Goal: Navigation & Orientation: Find specific page/section

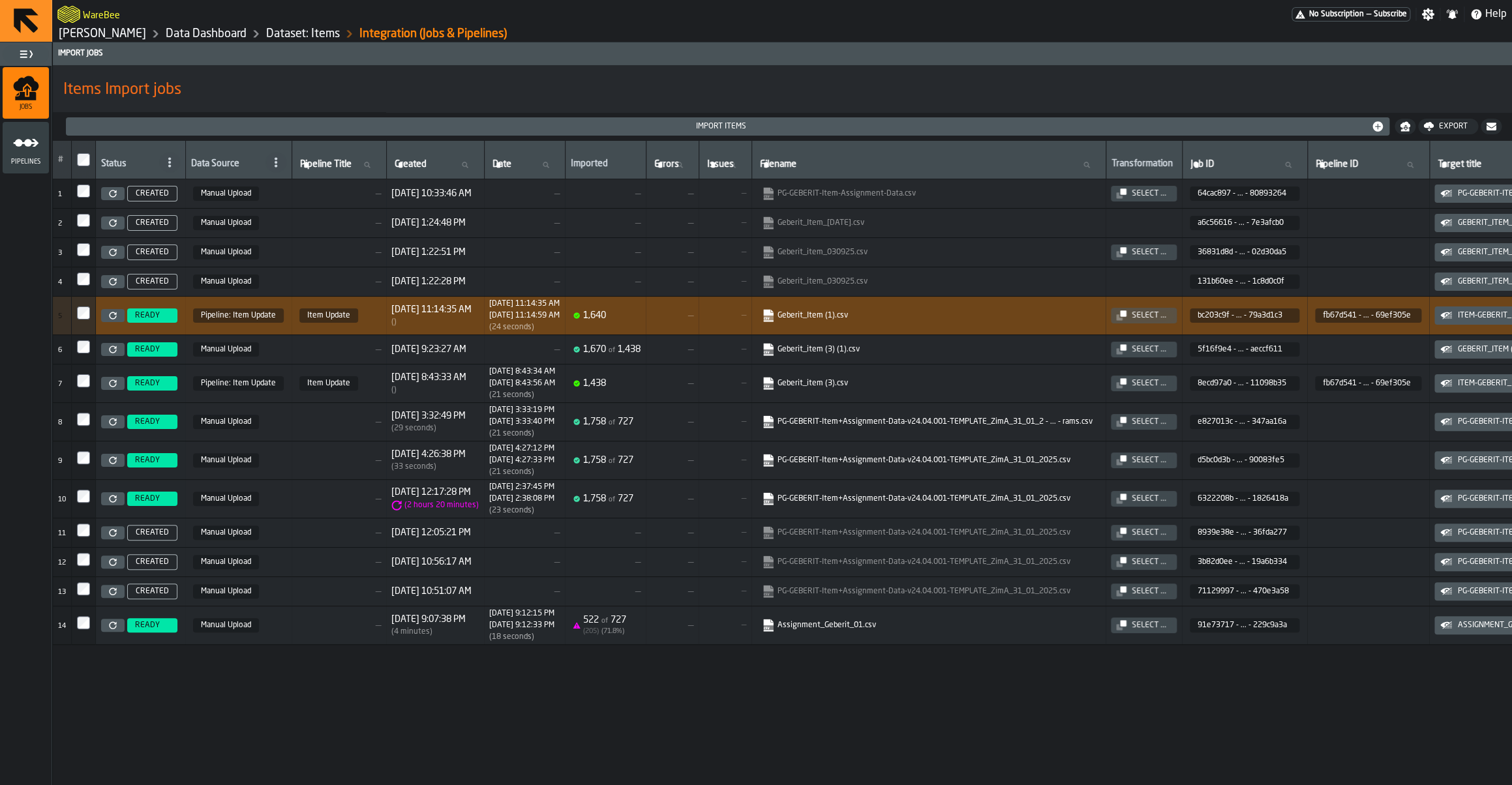
click at [133, 33] on link "[PERSON_NAME]" at bounding box center [103, 34] width 87 height 15
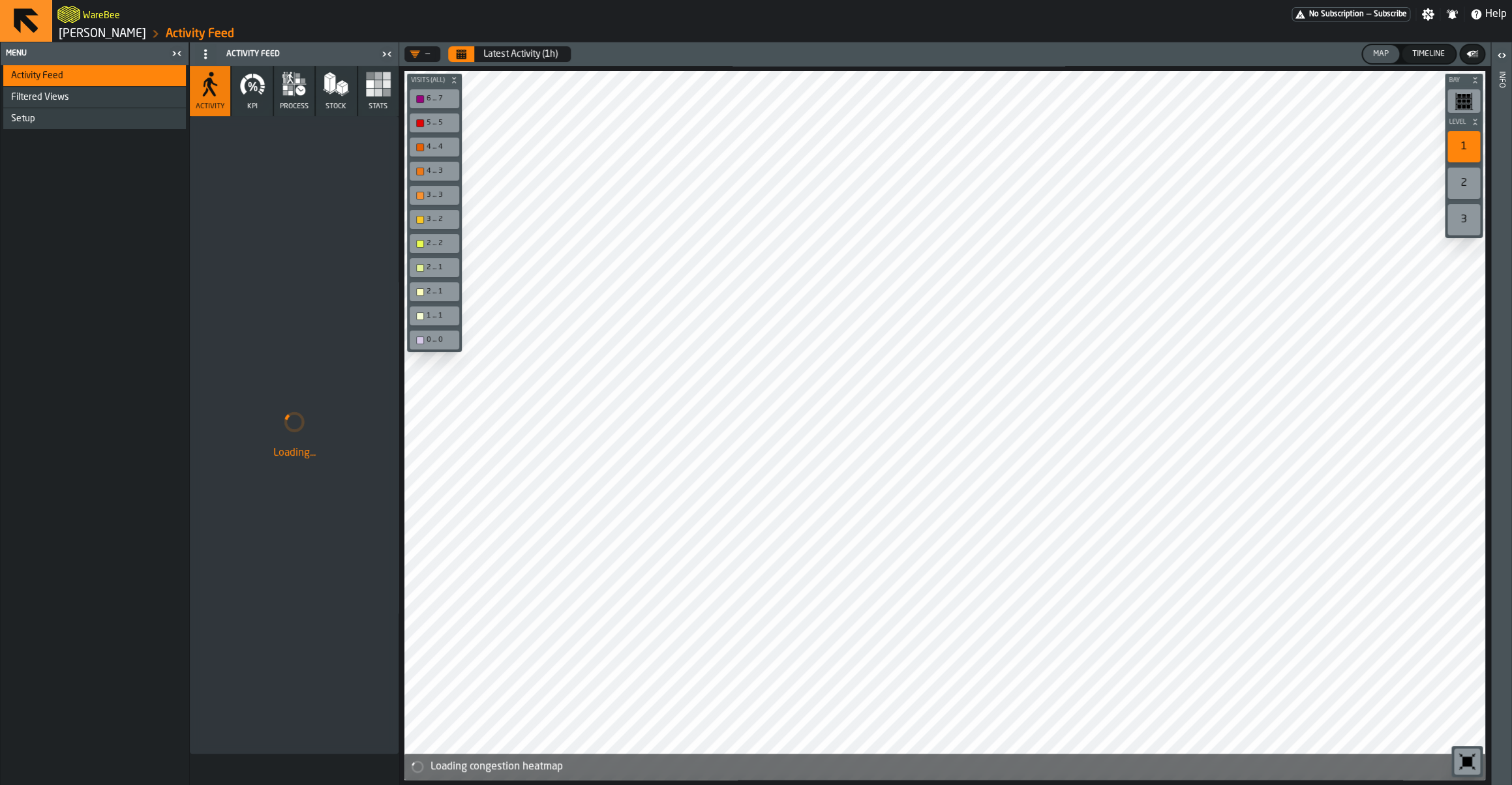
click at [108, 28] on link "[PERSON_NAME]" at bounding box center [103, 34] width 87 height 15
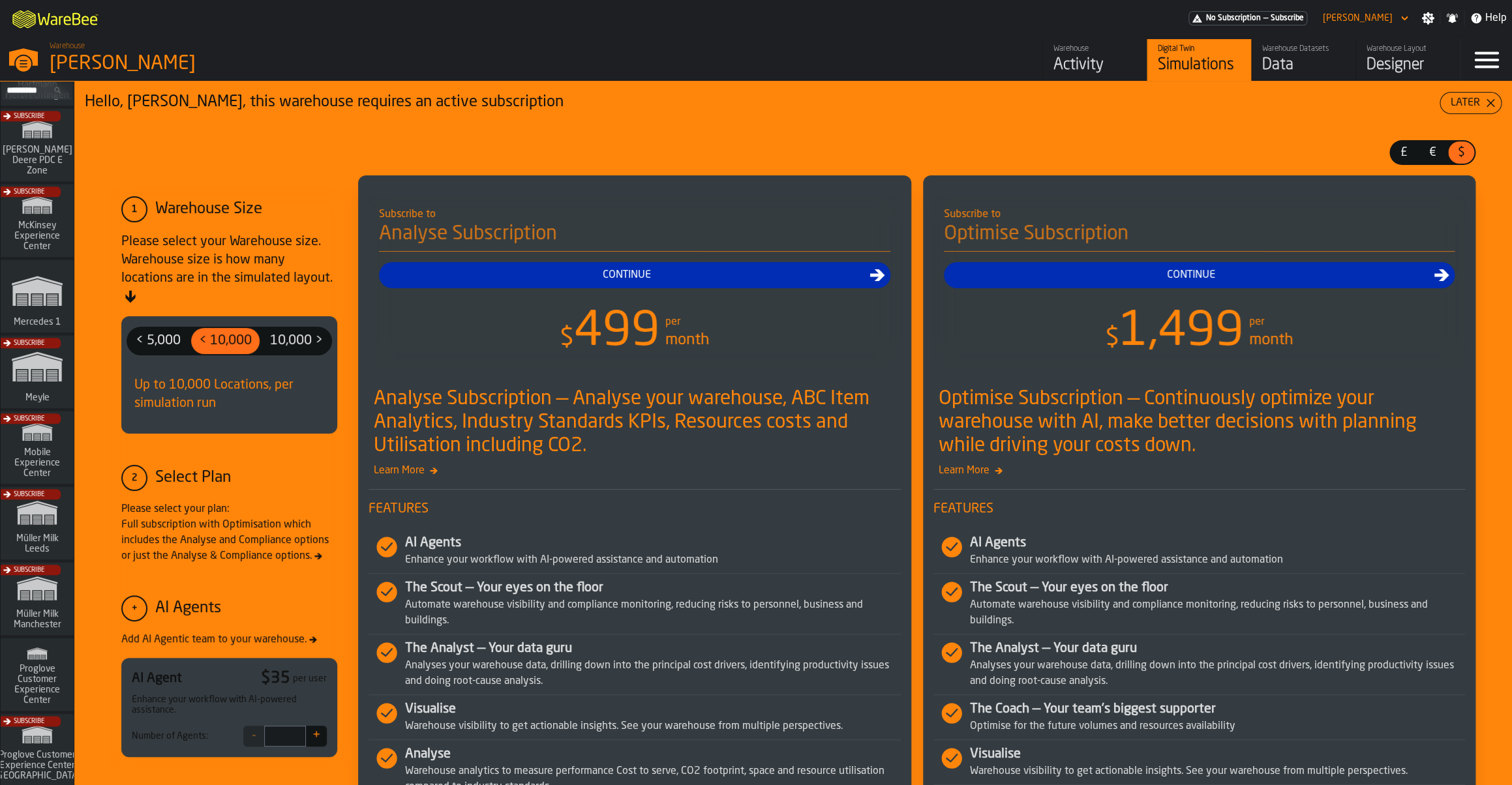
scroll to position [906, 0]
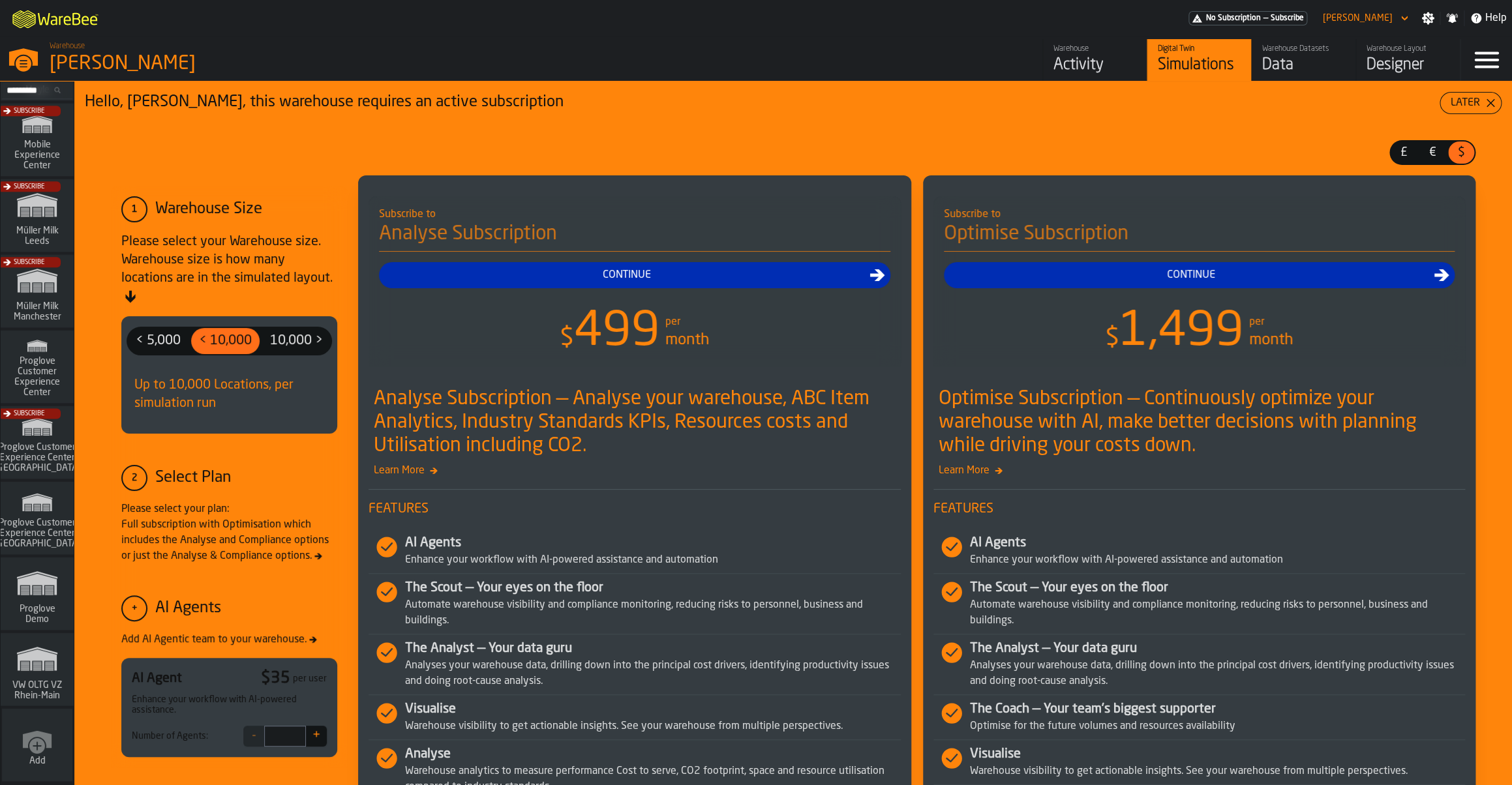
click at [59, 672] on icon "link-to-/wh/i/44979e6c-6f66-405e-9874-c1e29f02a54a/simulations" at bounding box center [38, 659] width 63 height 41
